Goal: Task Accomplishment & Management: Use online tool/utility

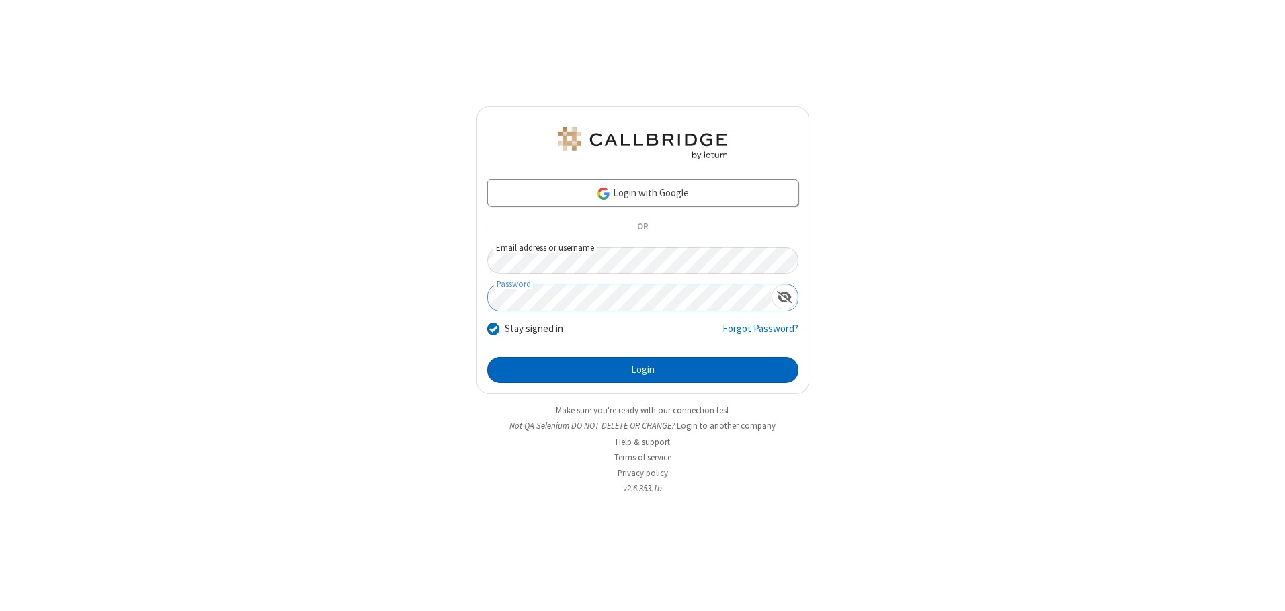
click at [642, 370] on button "Login" at bounding box center [642, 370] width 311 height 27
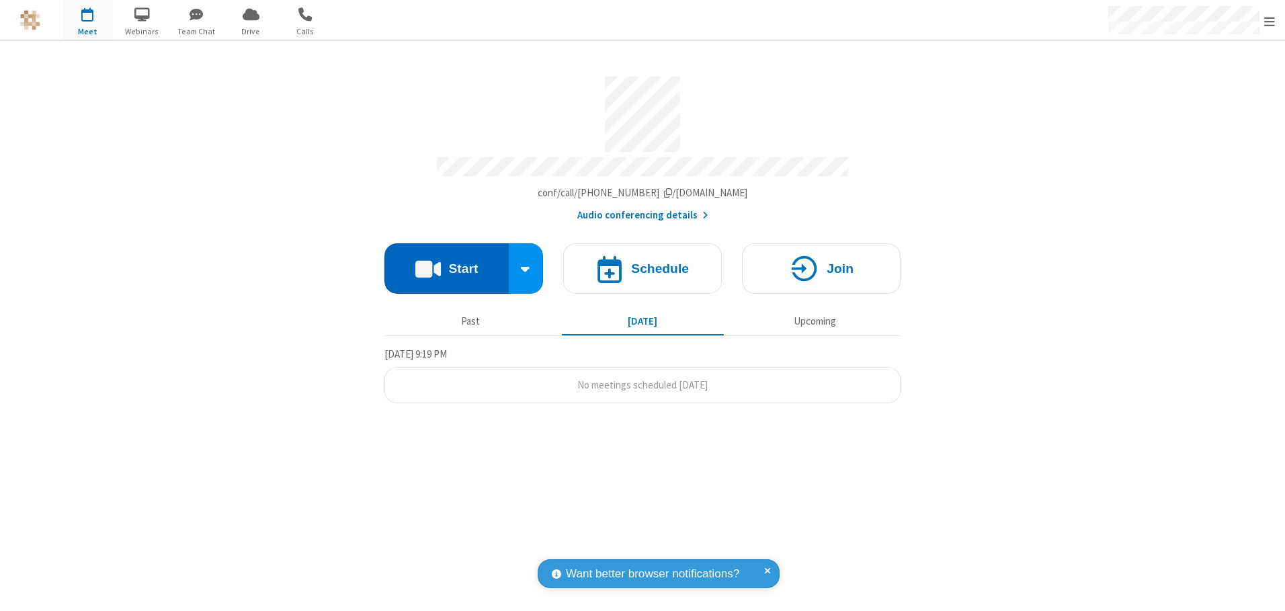
click at [446, 263] on button "Start" at bounding box center [446, 268] width 124 height 50
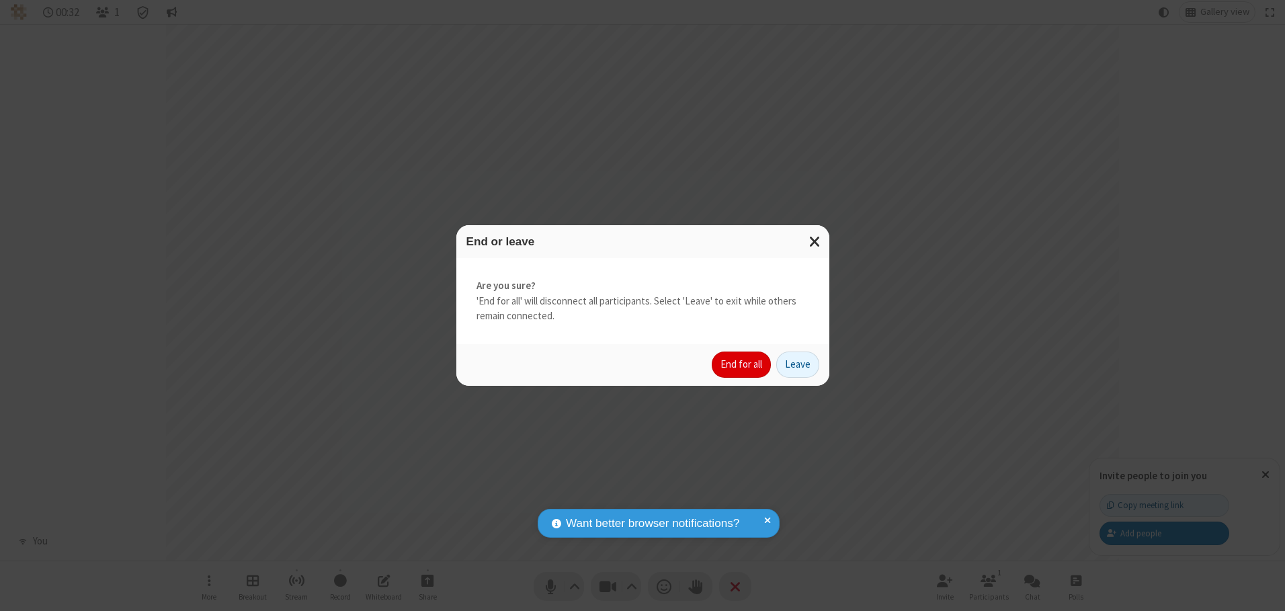
click at [742, 364] on button "End for all" at bounding box center [741, 364] width 59 height 27
